Goal: Information Seeking & Learning: Learn about a topic

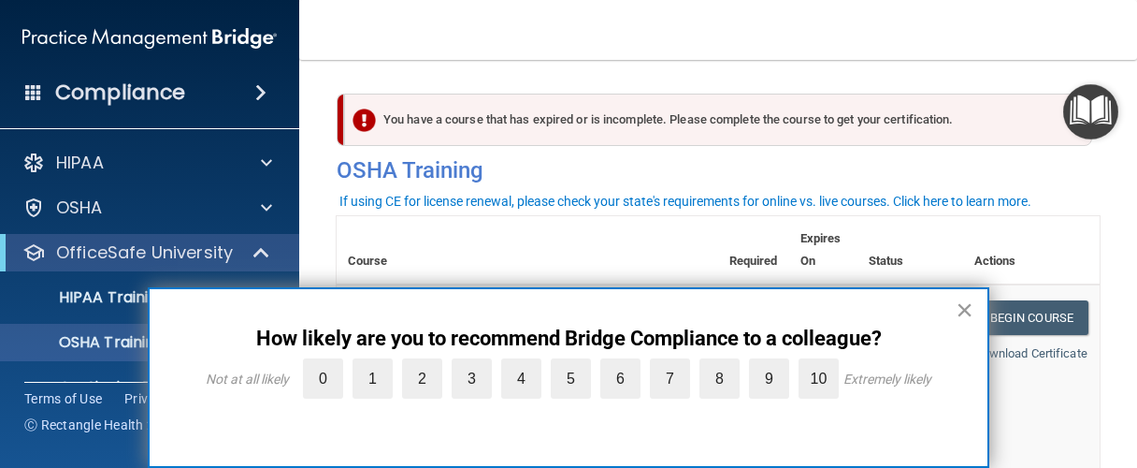
click at [961, 312] on button "×" at bounding box center [965, 310] width 18 height 30
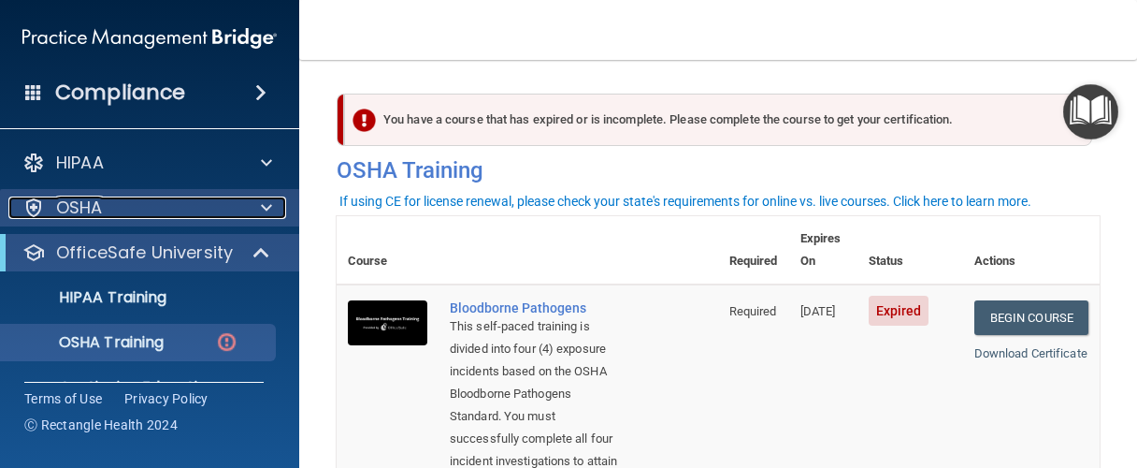
click at [108, 213] on div "OSHA" at bounding box center [124, 207] width 232 height 22
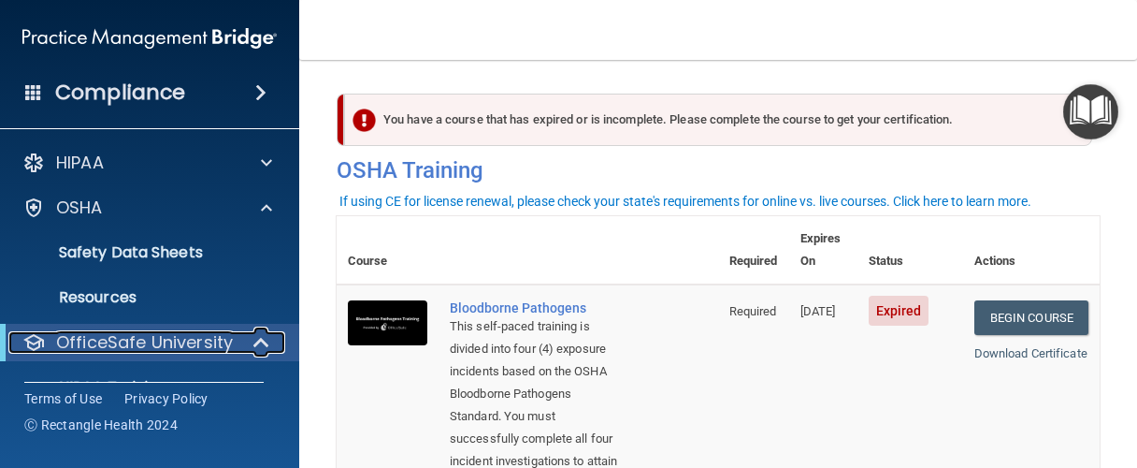
click at [90, 349] on p "OfficeSafe University" at bounding box center [144, 342] width 177 height 22
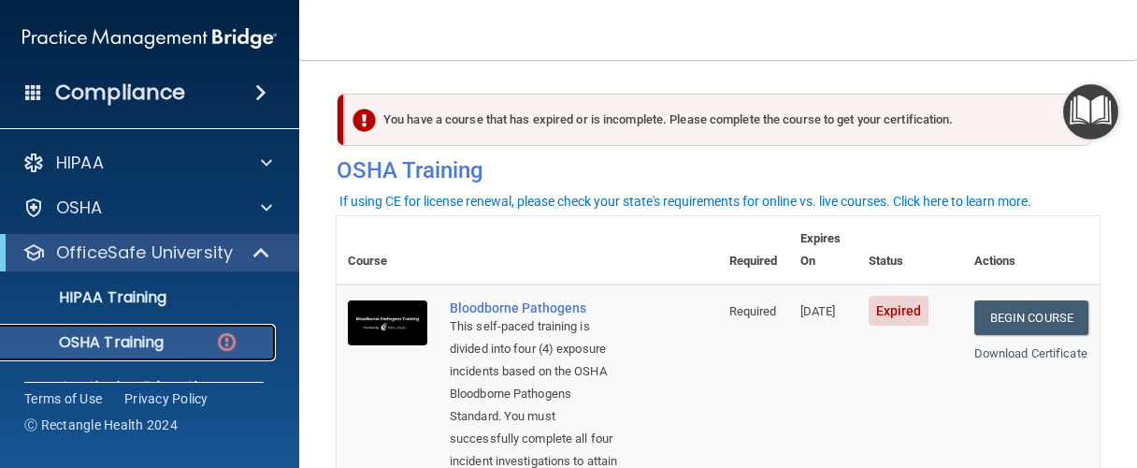
click at [131, 343] on p "OSHA Training" at bounding box center [88, 342] width 152 height 19
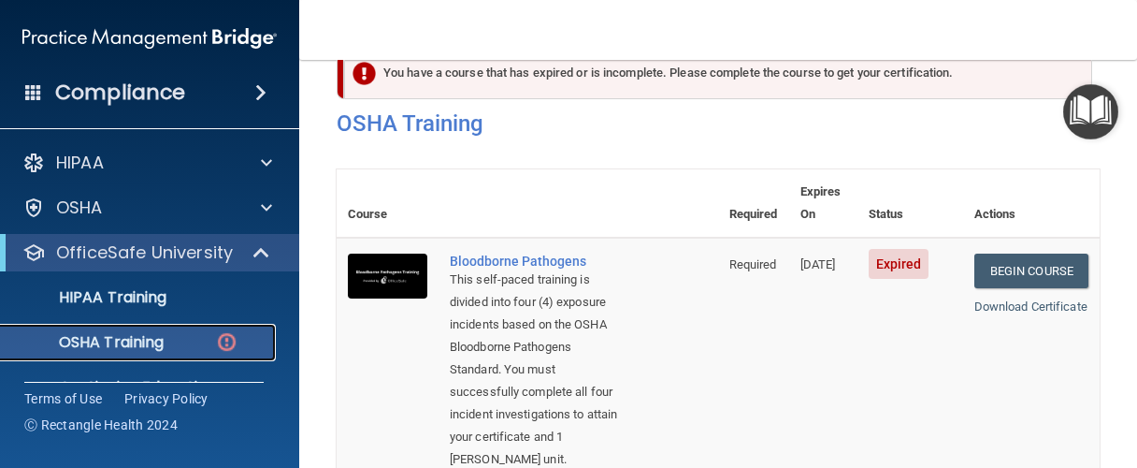
scroll to position [45, 0]
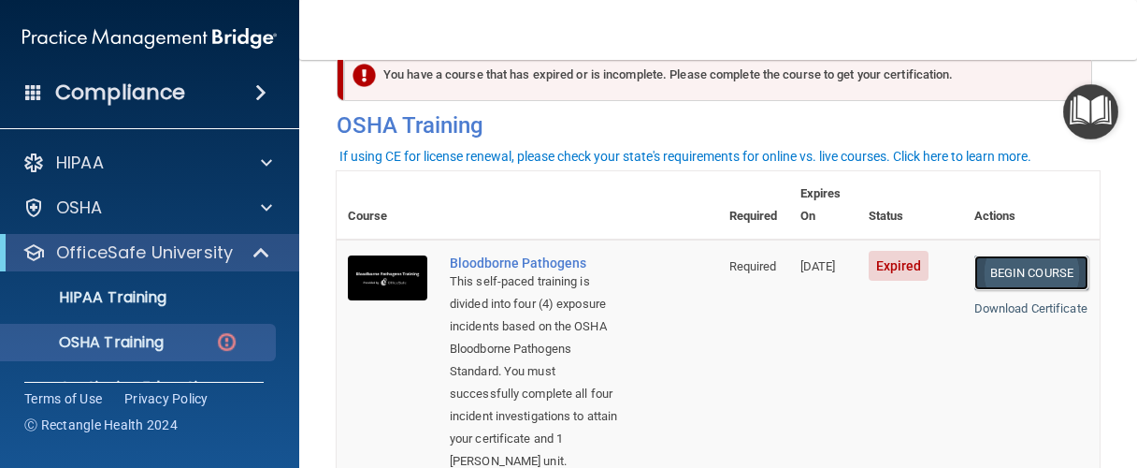
click at [1020, 261] on link "Begin Course" at bounding box center [1032, 272] width 114 height 35
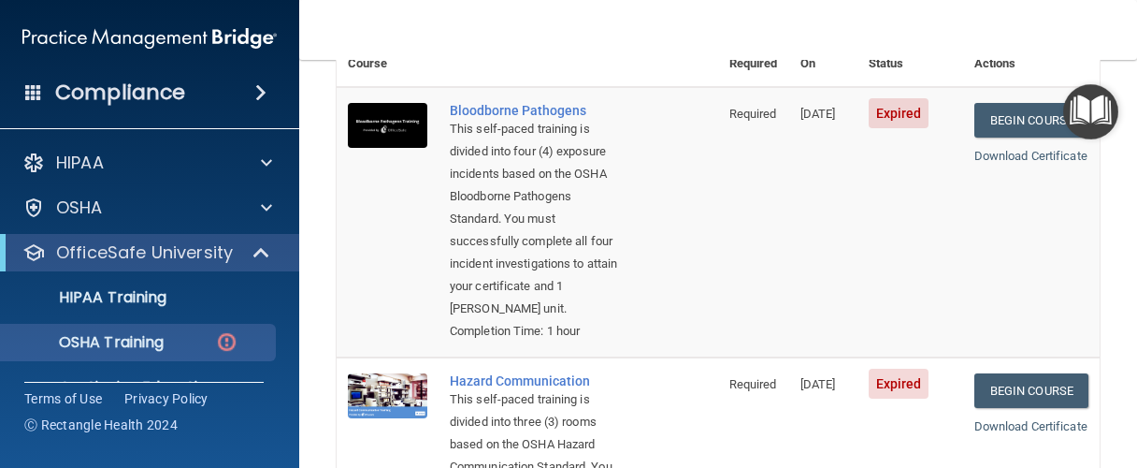
scroll to position [311, 0]
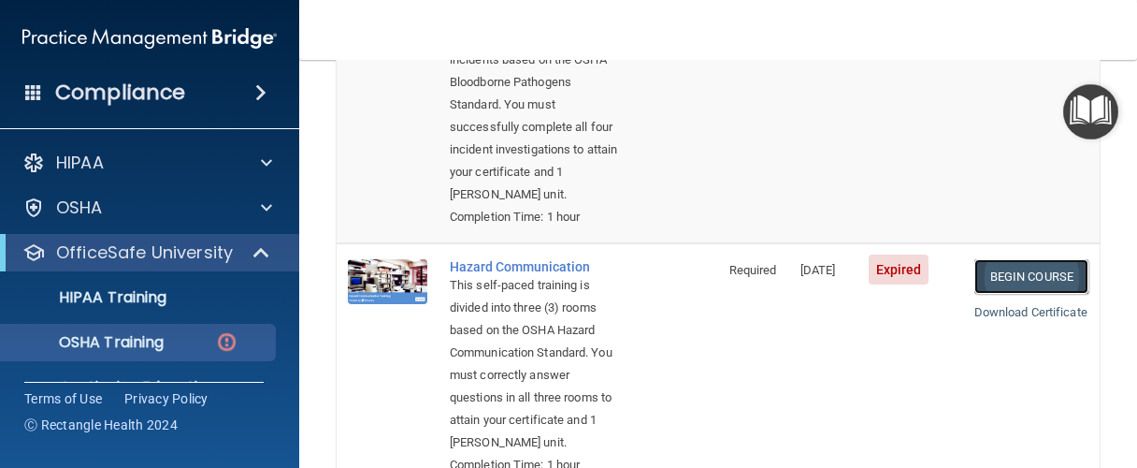
click at [998, 276] on link "Begin Course" at bounding box center [1032, 276] width 114 height 35
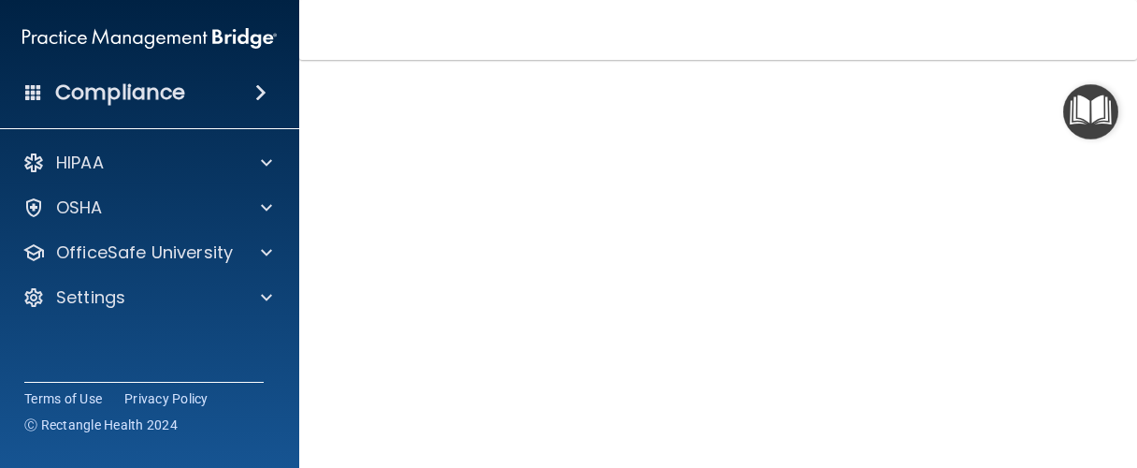
scroll to position [178, 0]
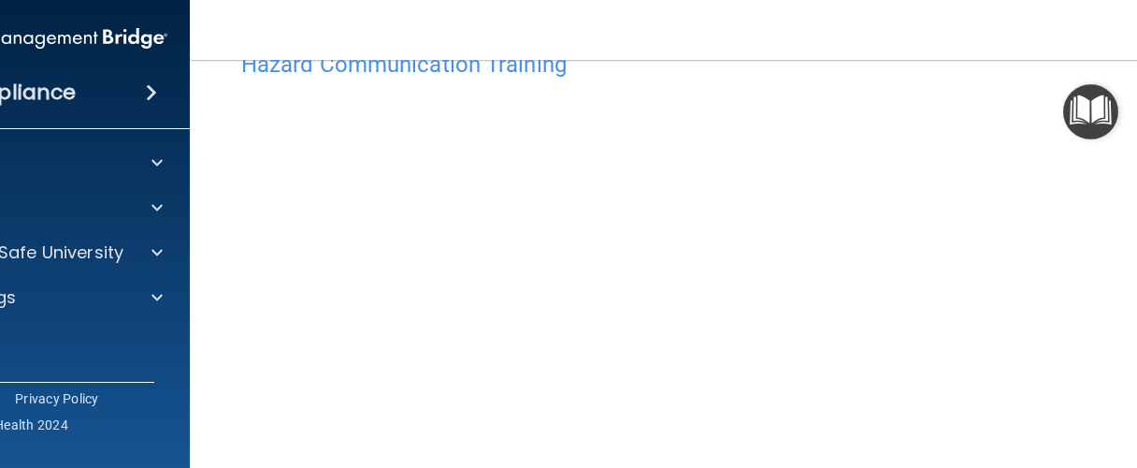
scroll to position [89, 0]
